Goal: Task Accomplishment & Management: Manage account settings

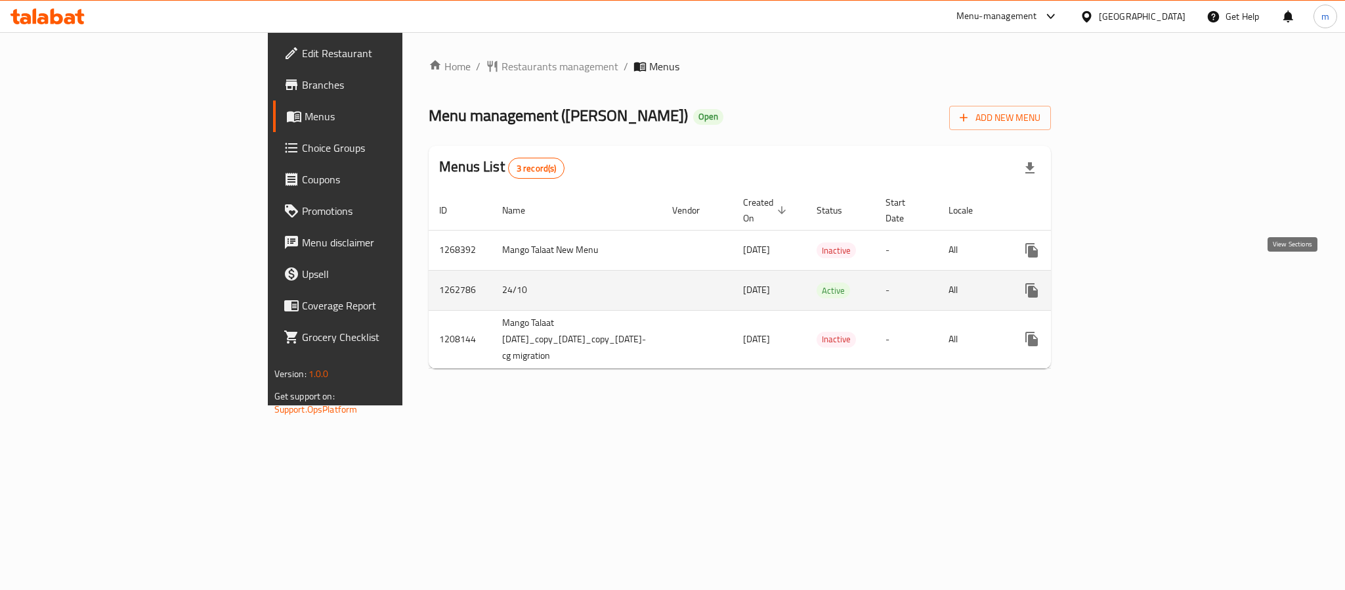
click at [1132, 284] on icon "enhanced table" at bounding box center [1127, 290] width 12 height 12
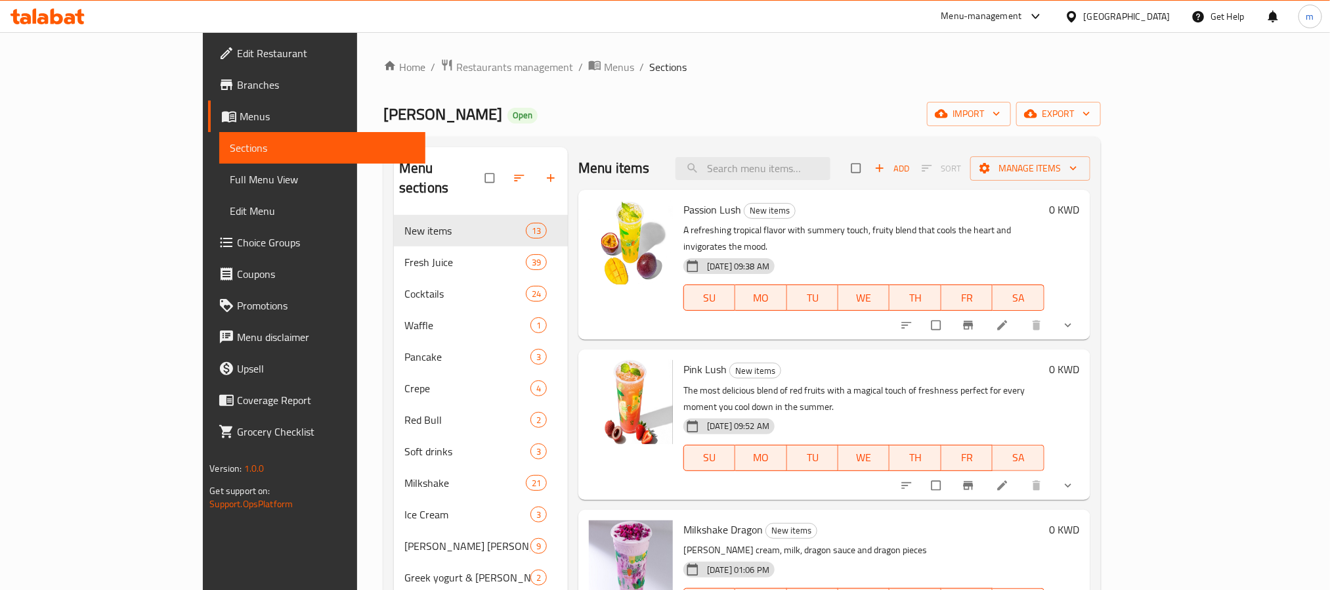
click at [237, 237] on span "Choice Groups" at bounding box center [325, 242] width 177 height 16
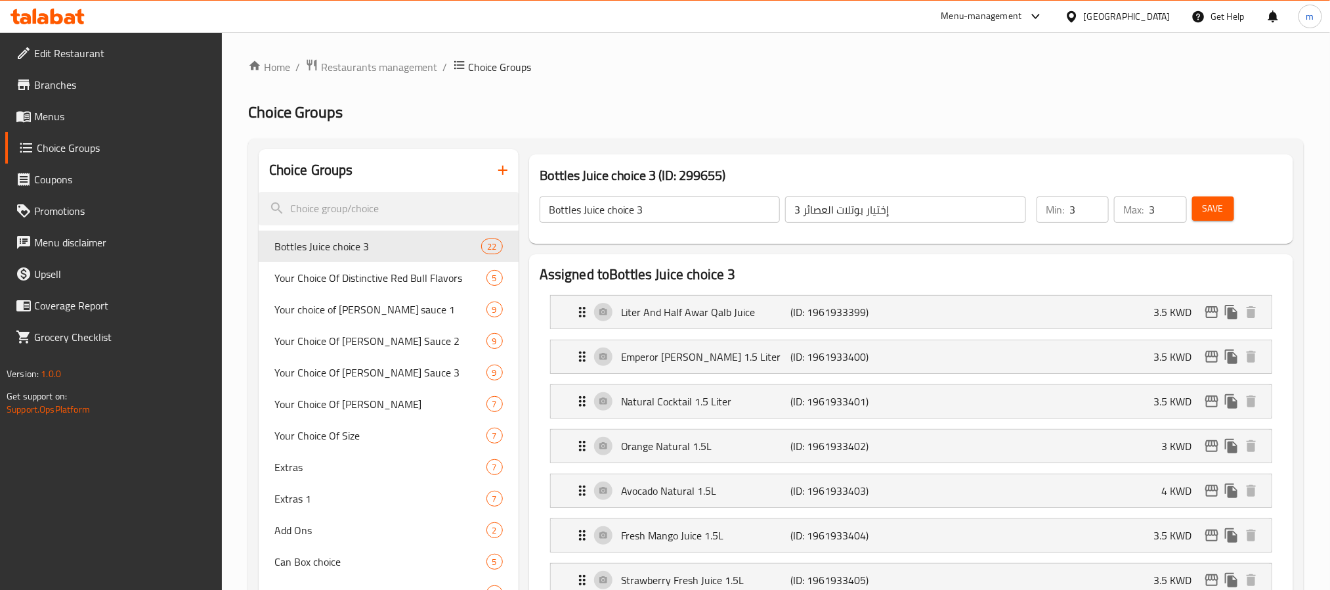
scroll to position [197, 0]
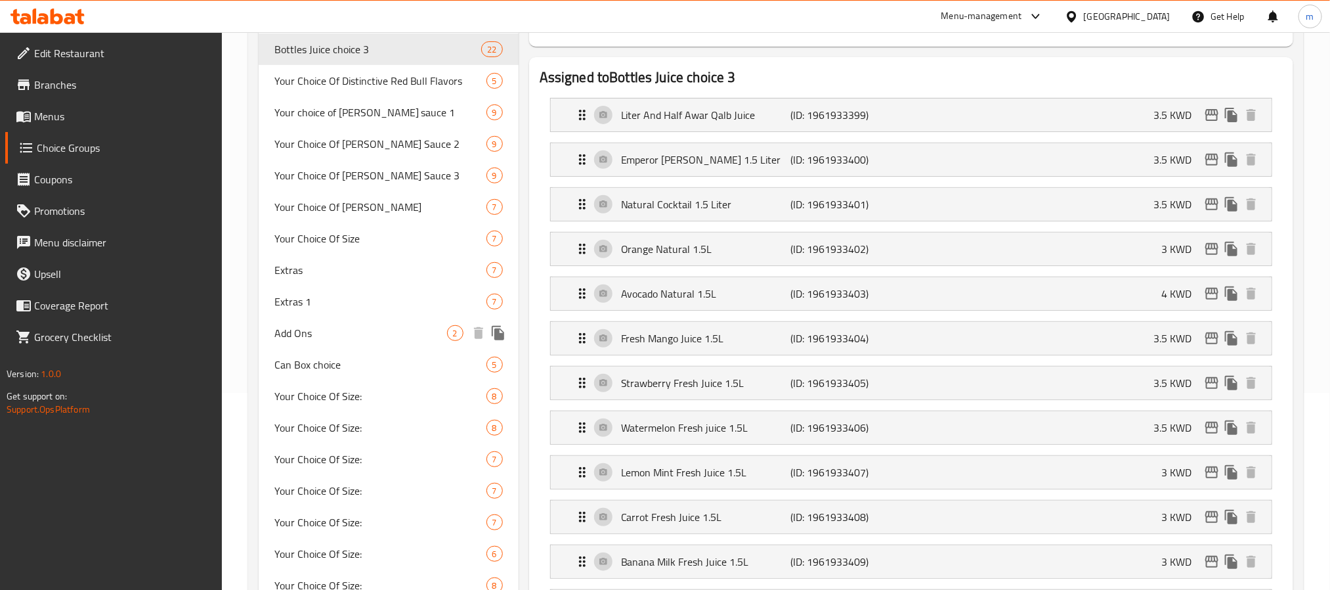
click at [306, 332] on span "Add Ons" at bounding box center [360, 333] width 173 height 16
type input "Add Ons"
type input "اضافات"
type input "1"
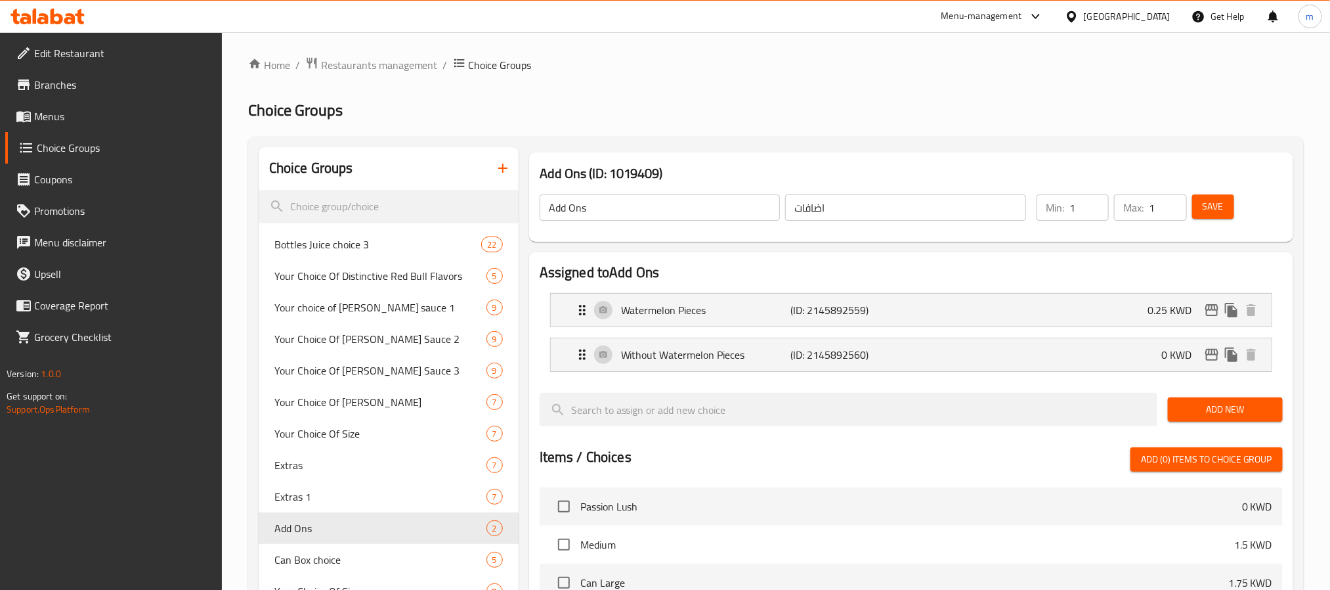
scroll to position [0, 0]
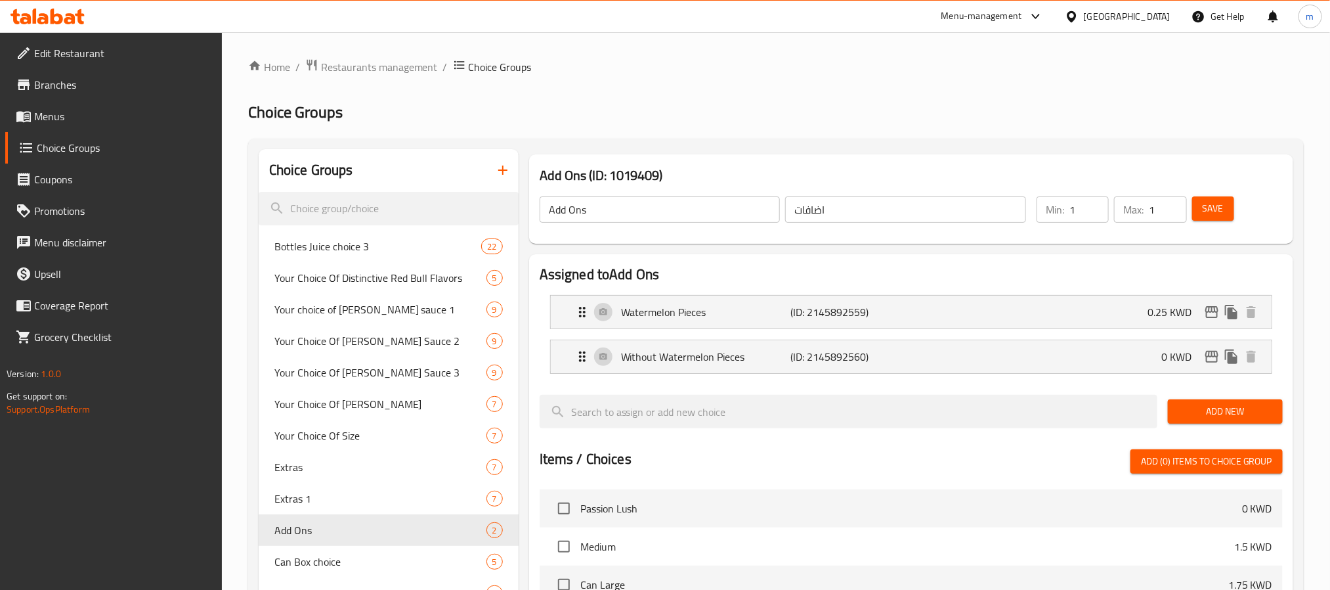
click at [64, 10] on icon at bounding box center [48, 17] width 74 height 16
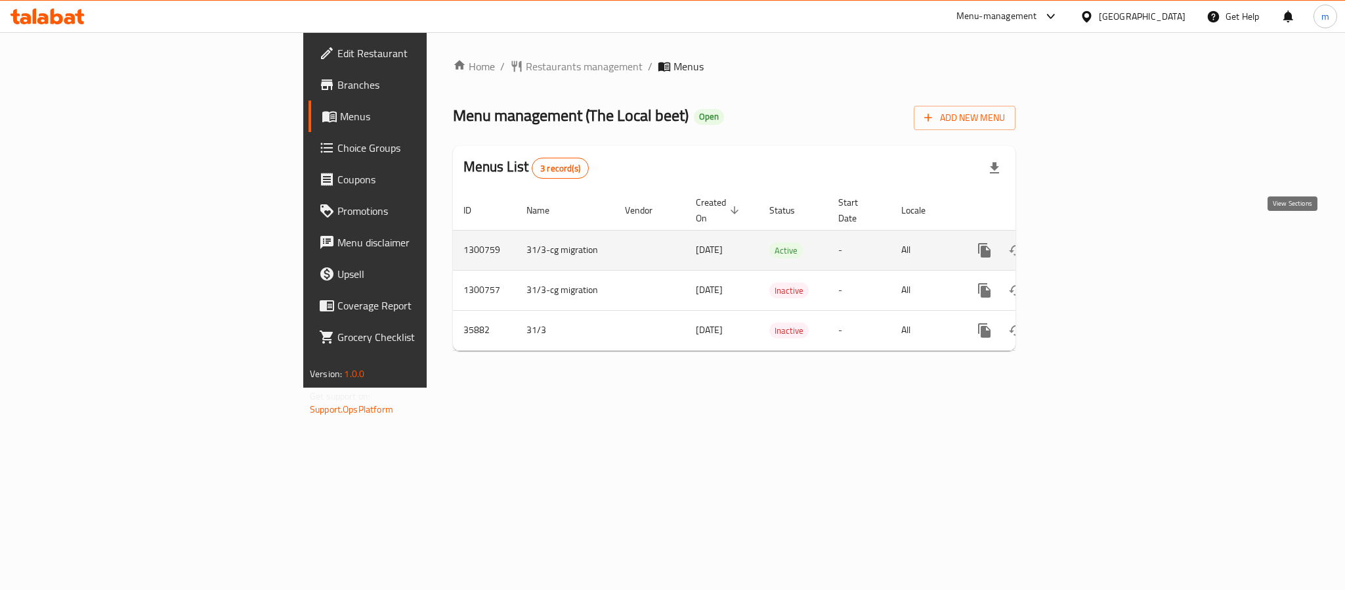
click at [1085, 244] on icon "enhanced table" at bounding box center [1079, 250] width 12 height 12
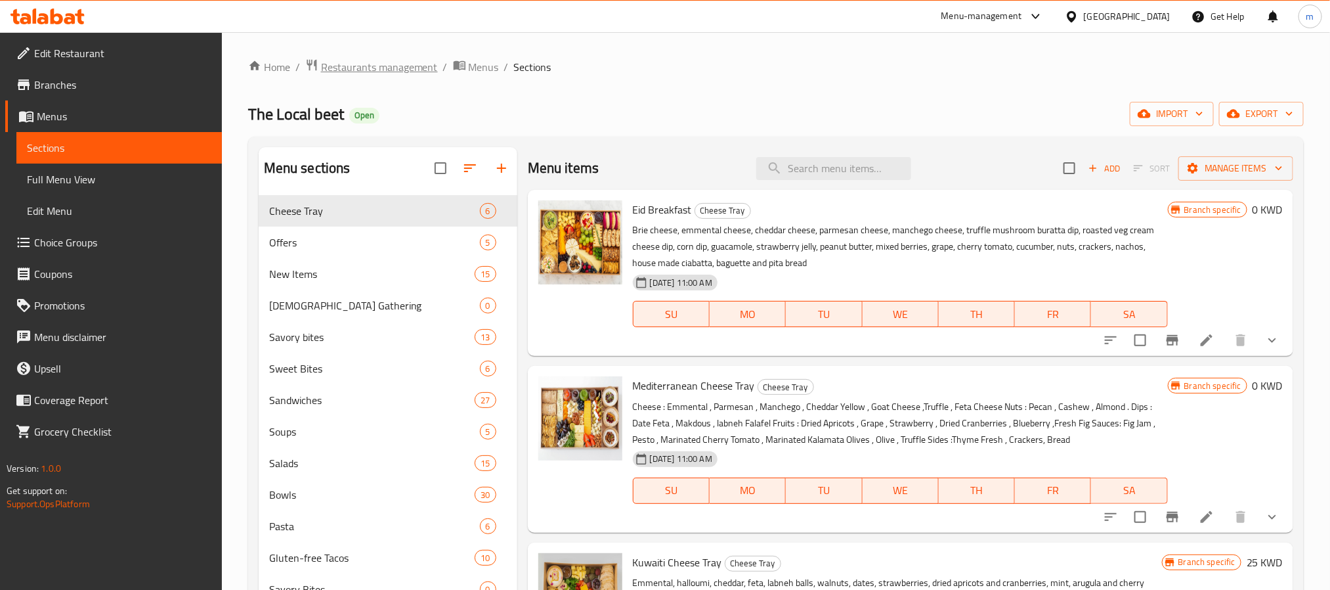
click at [420, 63] on span "Restaurants management" at bounding box center [379, 67] width 117 height 16
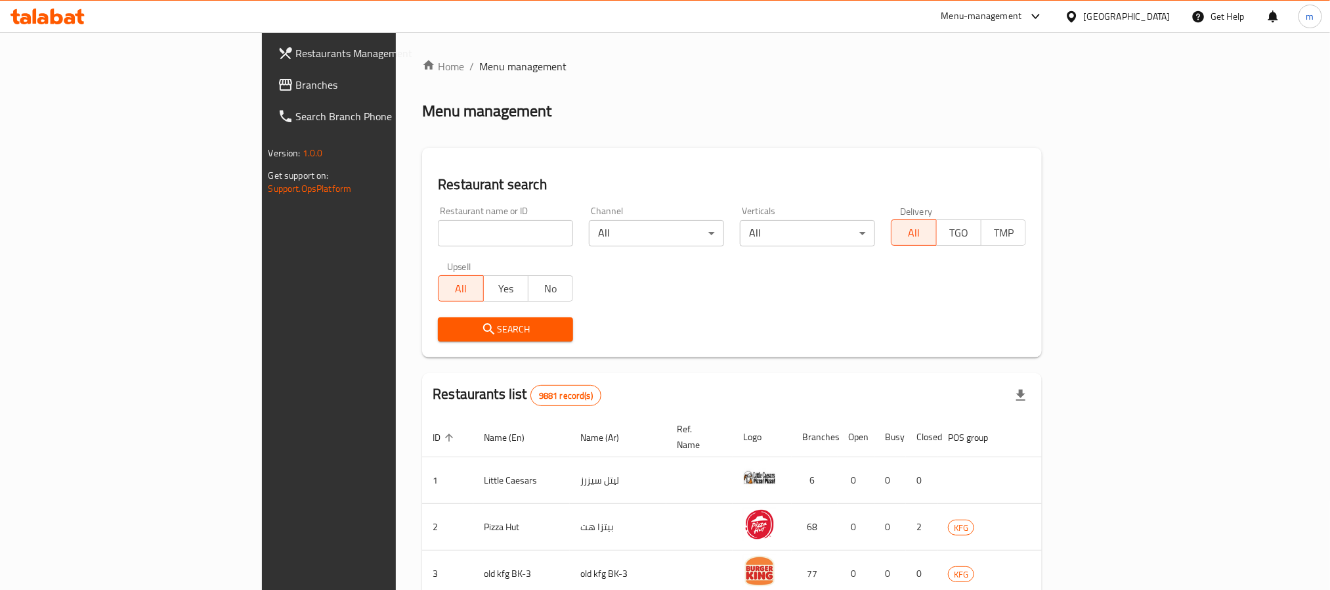
click at [438, 240] on input "search" at bounding box center [505, 233] width 135 height 26
paste input "18540"
type input "18540"
click at [448, 333] on span "Search" at bounding box center [505, 329] width 114 height 16
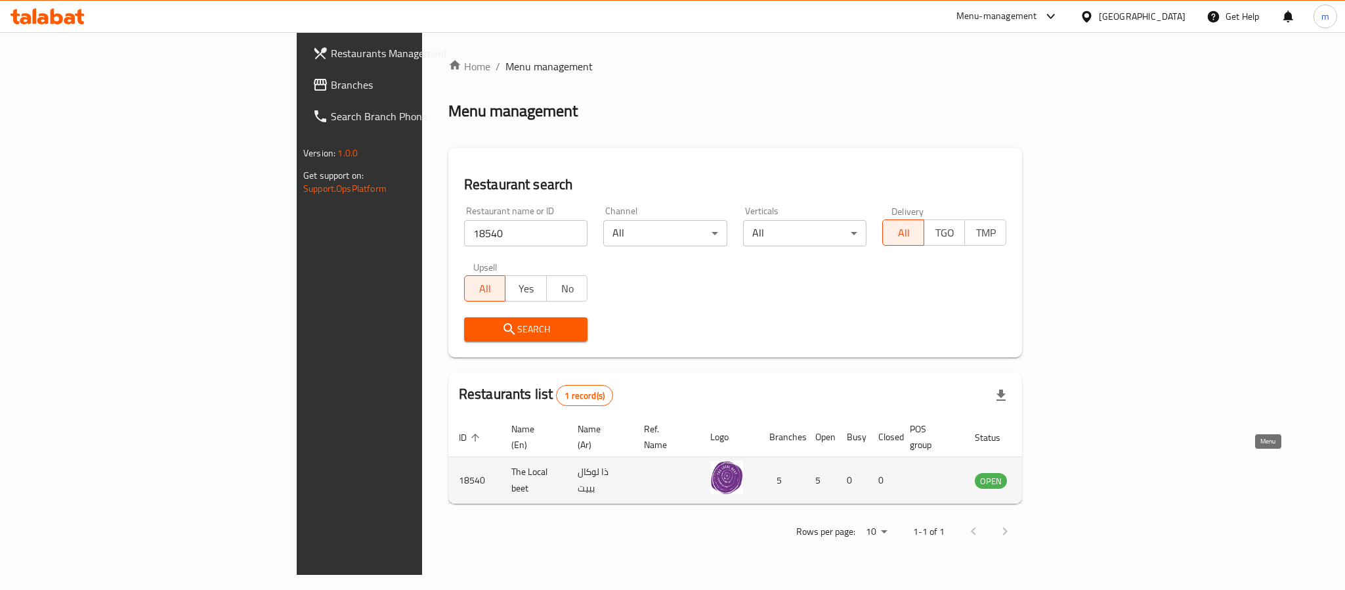
click at [1059, 475] on icon "enhanced table" at bounding box center [1051, 480] width 14 height 11
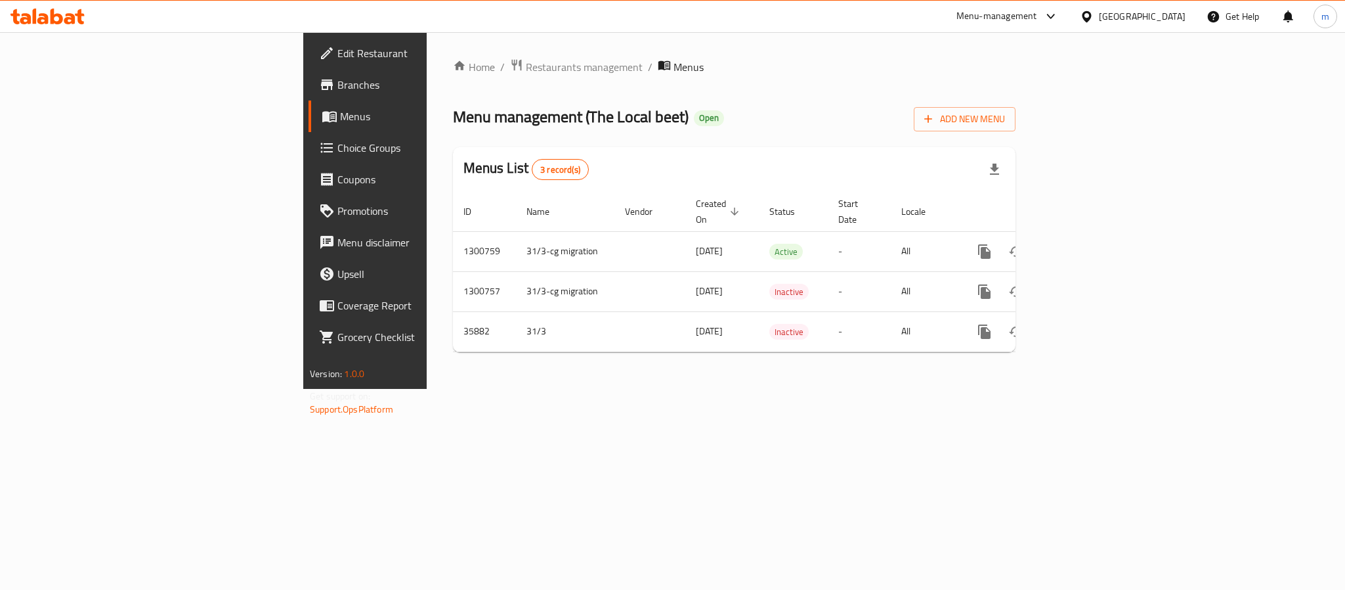
click at [77, 18] on icon at bounding box center [48, 17] width 74 height 16
